Goal: Entertainment & Leisure: Consume media (video, audio)

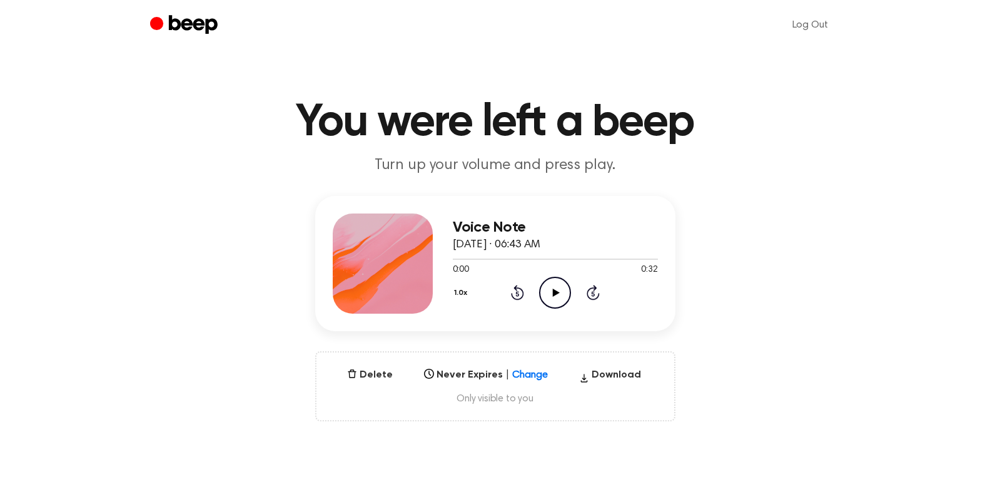
click at [556, 293] on icon at bounding box center [556, 292] width 7 height 8
click at [370, 377] on button "Delete" at bounding box center [370, 374] width 56 height 15
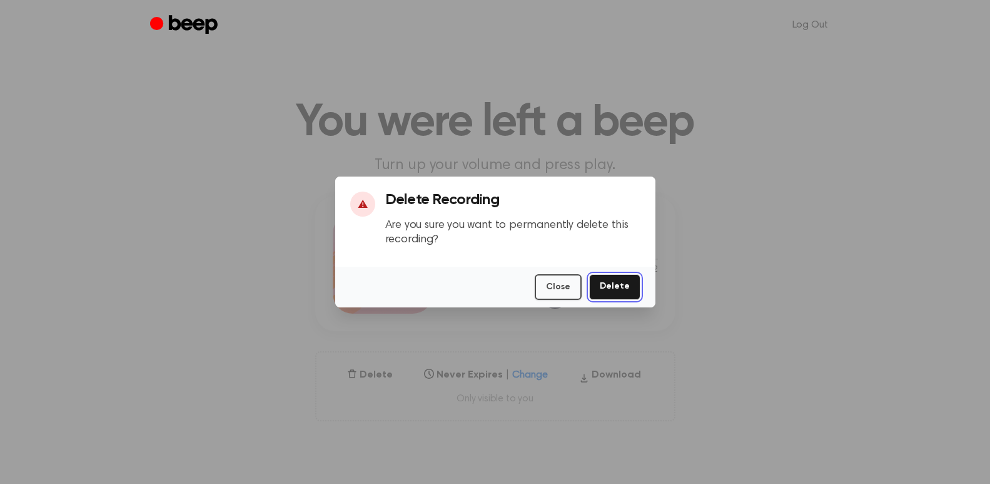
click at [611, 292] on button "Delete" at bounding box center [614, 287] width 51 height 26
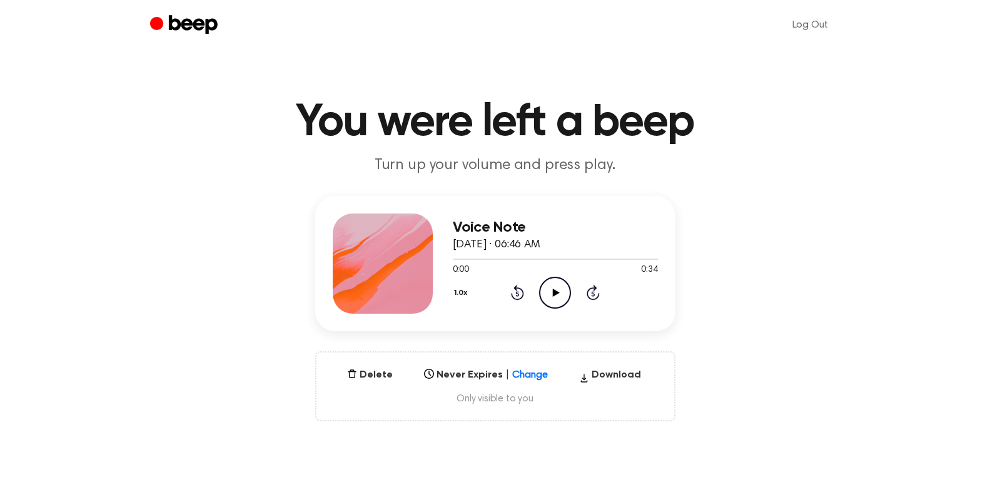
click at [554, 290] on icon at bounding box center [556, 292] width 7 height 8
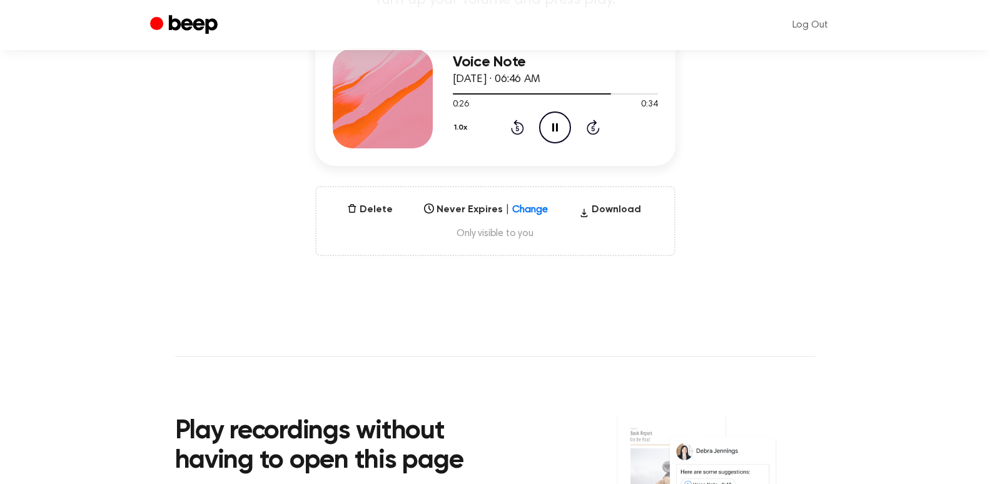
scroll to position [188, 0]
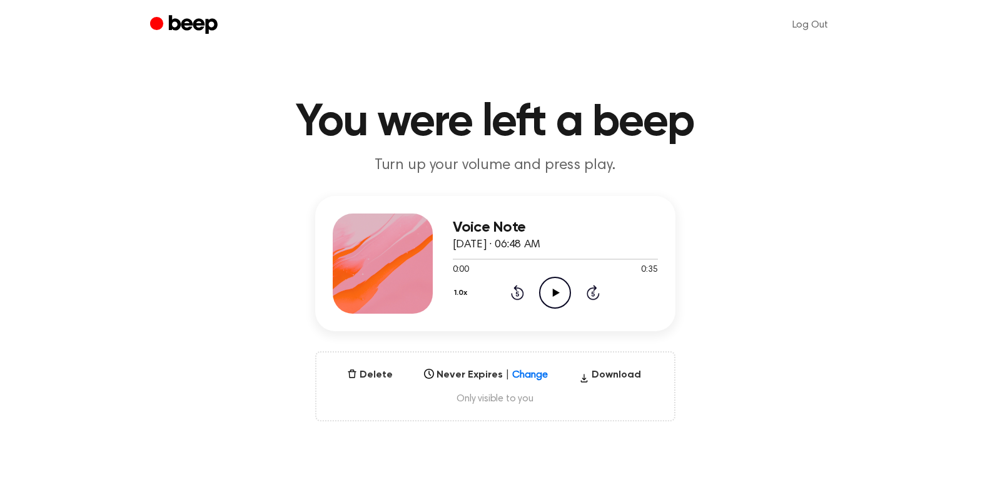
click at [555, 290] on icon at bounding box center [556, 292] width 7 height 8
click at [553, 294] on icon at bounding box center [556, 292] width 7 height 8
click at [558, 288] on icon "Play Audio" at bounding box center [555, 292] width 32 height 32
click at [455, 256] on div at bounding box center [555, 258] width 205 height 10
click at [557, 294] on icon "Play Audio" at bounding box center [555, 292] width 32 height 32
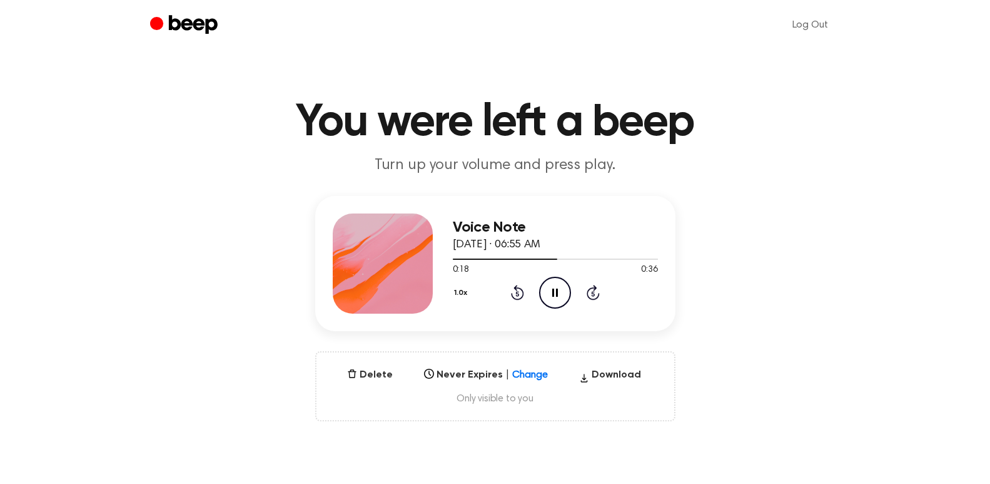
click at [554, 293] on icon at bounding box center [555, 292] width 6 height 8
click at [555, 288] on icon "Play Audio" at bounding box center [555, 292] width 32 height 32
click at [554, 290] on icon at bounding box center [555, 292] width 6 height 8
click at [554, 290] on icon at bounding box center [556, 292] width 7 height 8
click at [554, 290] on icon at bounding box center [555, 292] width 6 height 8
